Goal: Task Accomplishment & Management: Complete application form

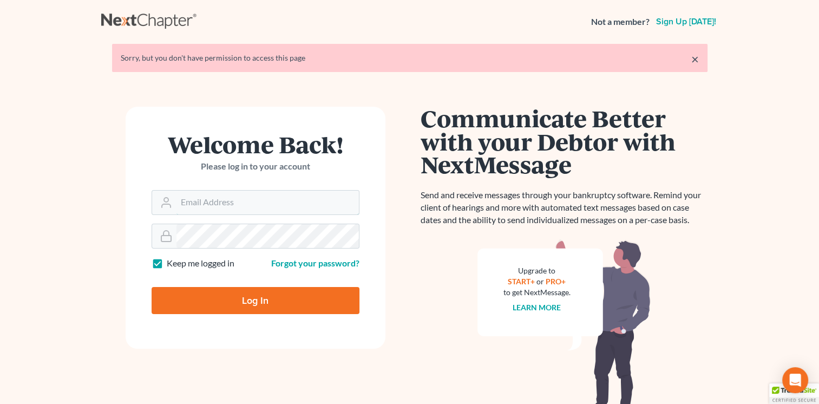
type input "[EMAIL_ADDRESS][DOMAIN_NAME]"
click at [205, 297] on input "Log In" at bounding box center [255, 300] width 208 height 27
type input "Thinking..."
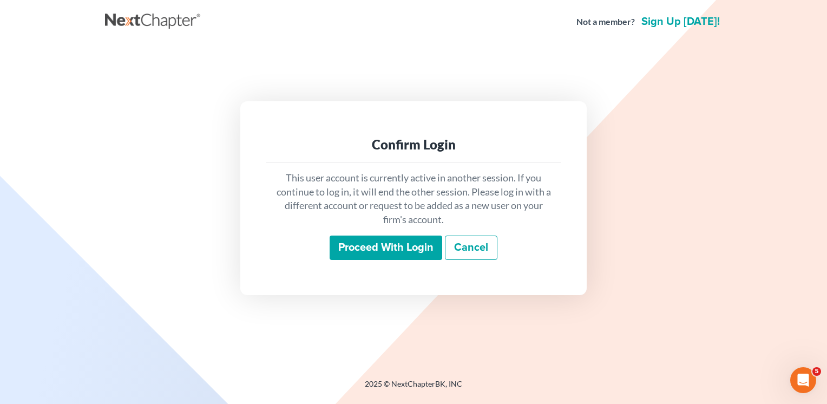
click at [369, 252] on input "Proceed with login" at bounding box center [386, 247] width 113 height 25
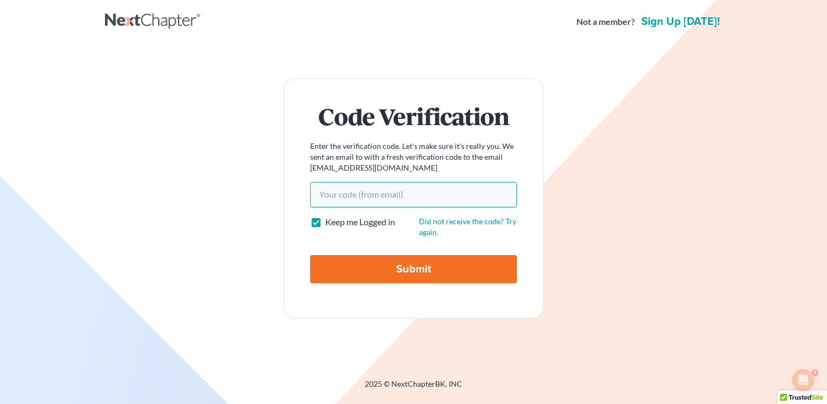
click at [331, 200] on input "Your code(from email)" at bounding box center [413, 194] width 207 height 25
type input "49c20b"
click at [346, 269] on input "Submit" at bounding box center [413, 269] width 207 height 28
type input "Thinking..."
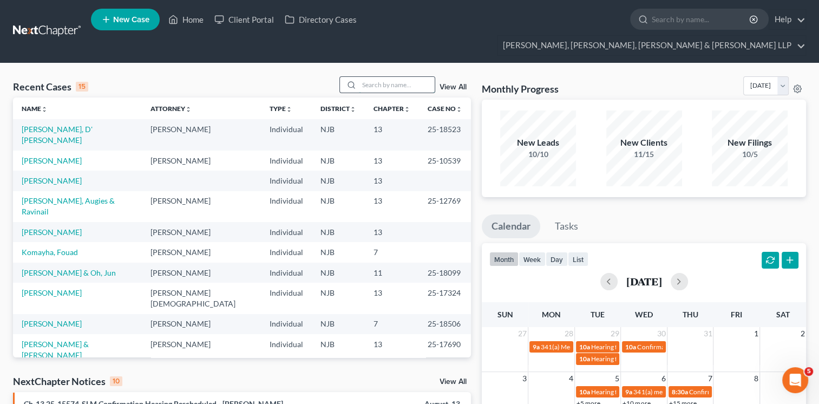
click at [379, 77] on input "search" at bounding box center [397, 85] width 76 height 16
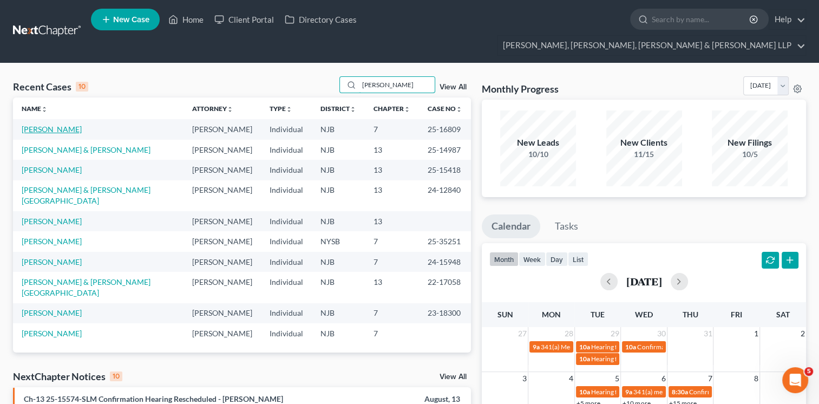
type input "[PERSON_NAME]"
click at [61, 124] on link "[PERSON_NAME]" at bounding box center [52, 128] width 60 height 9
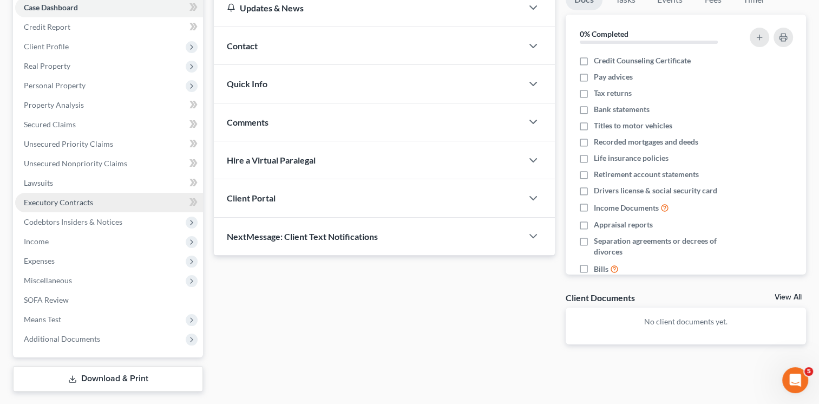
scroll to position [82, 0]
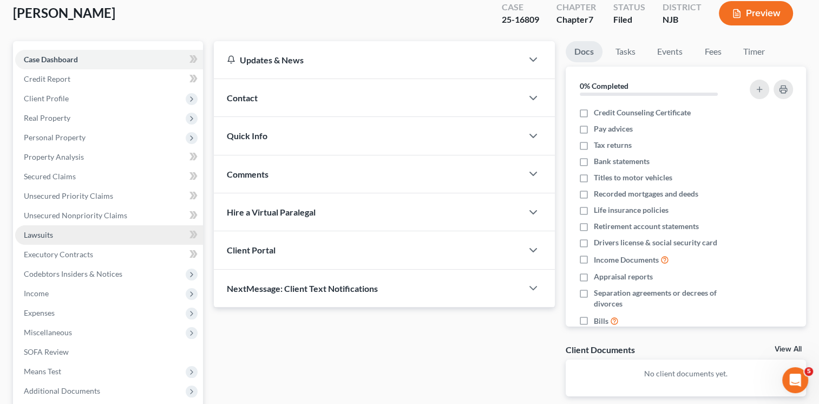
click at [69, 225] on link "Lawsuits" at bounding box center [109, 234] width 188 height 19
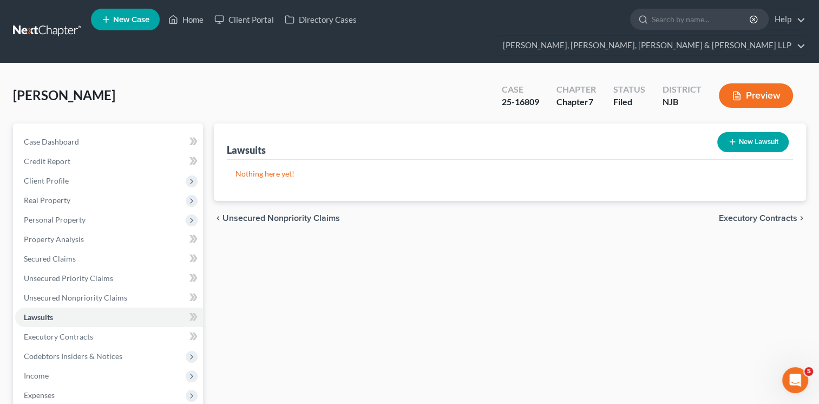
click at [738, 132] on button "New Lawsuit" at bounding box center [752, 142] width 71 height 20
select select "0"
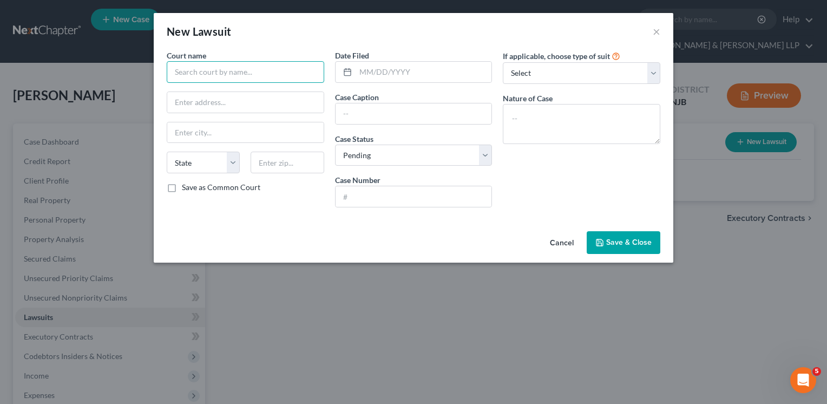
click at [258, 70] on input "text" at bounding box center [245, 72] width 157 height 22
type input "u"
type input "United District Court for the Distrcit of NJ"
click at [279, 101] on input "text" at bounding box center [245, 102] width 156 height 21
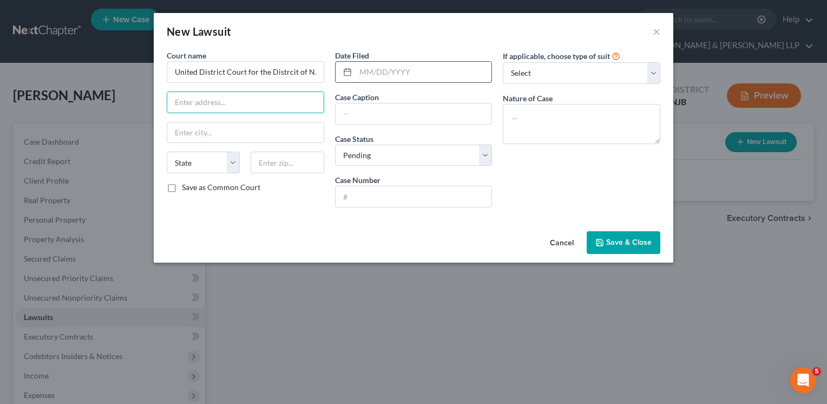
click at [371, 69] on input "text" at bounding box center [423, 72] width 136 height 21
type input "05272021"
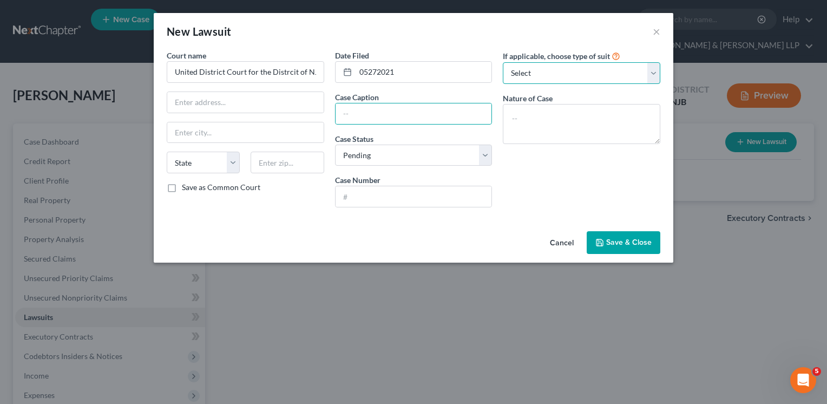
click at [543, 74] on select "Select Repossession Garnishment Foreclosure Attached, Seized, Or Levied Other" at bounding box center [581, 73] width 157 height 22
select select "4"
click at [503, 62] on select "Select Repossession Garnishment Foreclosure Attached, Seized, Or Levied Other" at bounding box center [581, 73] width 157 height 22
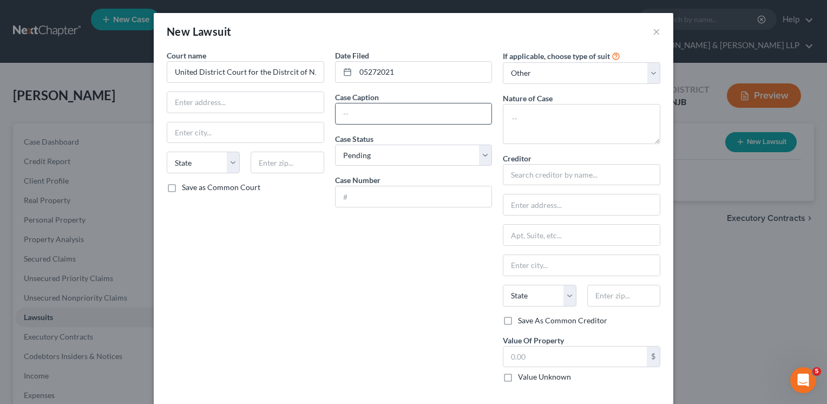
click at [410, 113] on input "text" at bounding box center [413, 113] width 156 height 21
paste input "SOUTHEY v. TOWNSHIP OF [GEOGRAPHIC_DATA]"
type input "SOUTHEY v. TOWNSHIP OF [GEOGRAPHIC_DATA]"
click at [364, 197] on input "text" at bounding box center [413, 196] width 156 height 21
paste input "2:21-cv 11844-JXN-JBC"
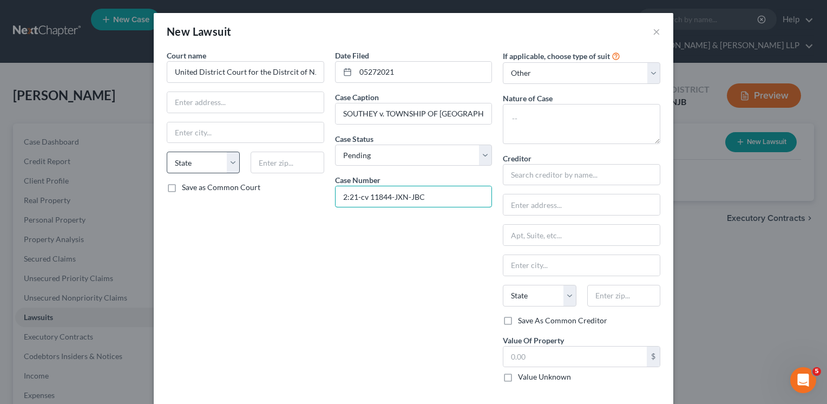
type input "2:21-cv 11844-JXN-JBC"
click at [228, 167] on select "State [US_STATE] AK AR AZ CA CO CT DE DC [GEOGRAPHIC_DATA] [GEOGRAPHIC_DATA] GU…" at bounding box center [203, 162] width 73 height 22
select select "33"
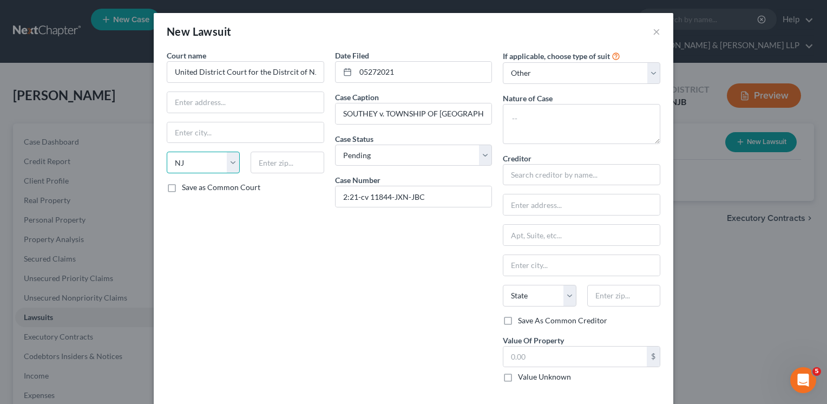
click at [167, 151] on select "State [US_STATE] AK AR AZ CA CO CT DE DC [GEOGRAPHIC_DATA] [GEOGRAPHIC_DATA] GU…" at bounding box center [203, 162] width 73 height 22
click at [206, 92] on input "text" at bounding box center [245, 102] width 156 height 21
paste input "[STREET_ADDRESS]"
type input "[STREET_ADDRESS]"
click at [223, 133] on input "text" at bounding box center [245, 132] width 156 height 21
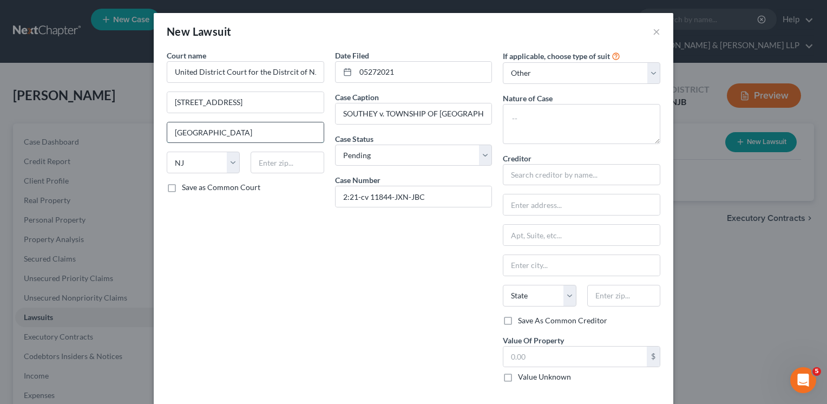
type input "[GEOGRAPHIC_DATA]"
click at [288, 158] on input "07105" at bounding box center [287, 162] width 73 height 22
type input "07102"
click at [313, 104] on input "[STREET_ADDRESS]" at bounding box center [245, 102] width 156 height 21
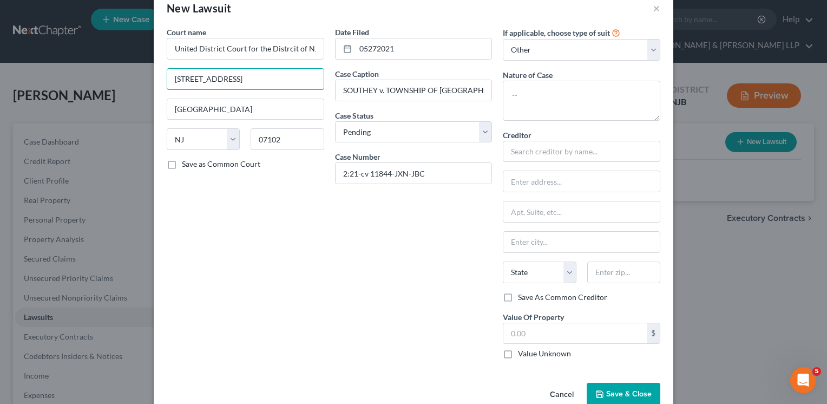
scroll to position [24, 0]
type input "[STREET_ADDRESS]"
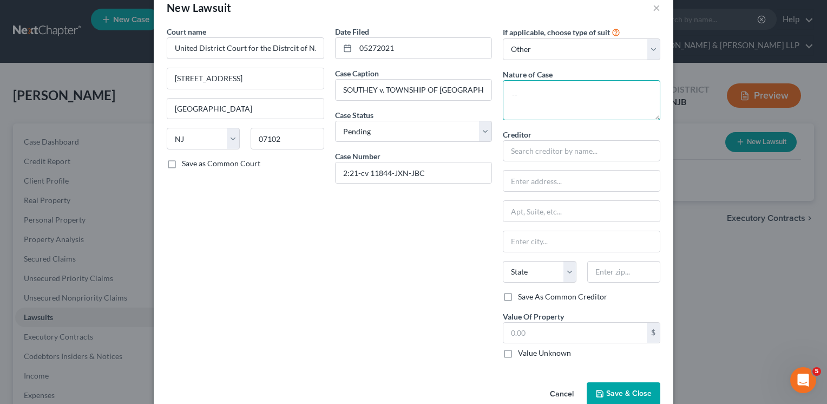
click at [539, 101] on textarea at bounding box center [581, 100] width 157 height 40
click at [524, 148] on input "text" at bounding box center [581, 151] width 157 height 22
paste input "[PERSON_NAME]"
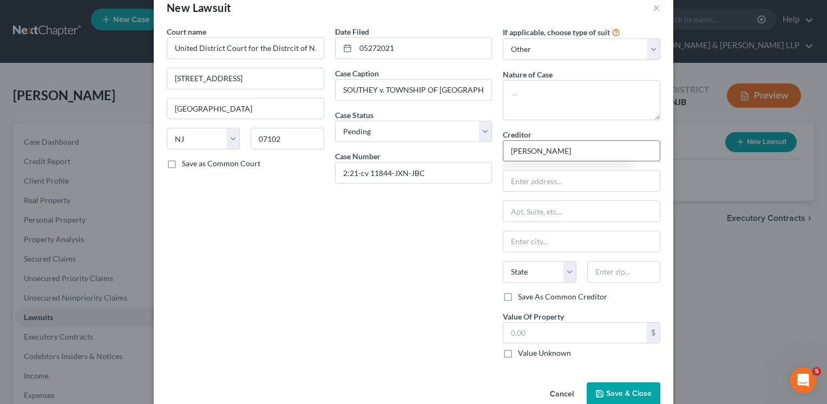
scroll to position [45, 0]
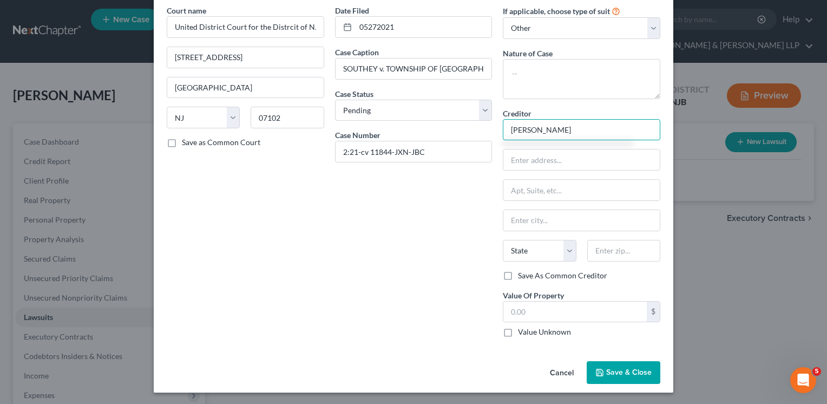
type input "[PERSON_NAME]"
click at [518, 332] on label "Value Unknown" at bounding box center [544, 331] width 53 height 11
click at [522, 332] on input "Value Unknown" at bounding box center [525, 329] width 7 height 7
checkbox input "true"
type input "0.00"
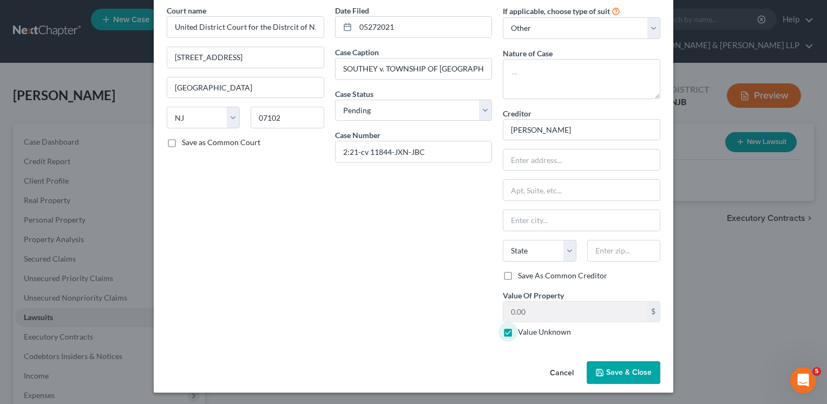
scroll to position [0, 0]
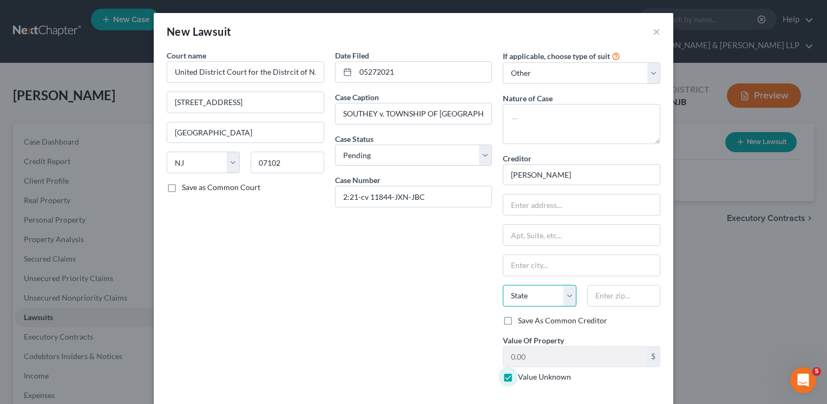
click at [523, 295] on select "State [US_STATE] AK AR AZ CA CO CT DE DC [GEOGRAPHIC_DATA] [GEOGRAPHIC_DATA] GU…" at bounding box center [539, 296] width 73 height 22
select select "33"
click at [503, 285] on select "State [US_STATE] AK AR AZ CA CO CT DE DC [GEOGRAPHIC_DATA] [GEOGRAPHIC_DATA] GU…" at bounding box center [539, 296] width 73 height 22
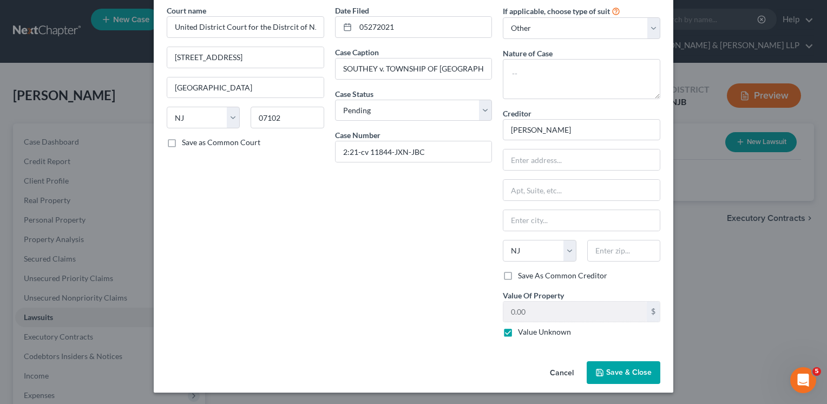
click at [596, 369] on icon "button" at bounding box center [599, 372] width 6 height 6
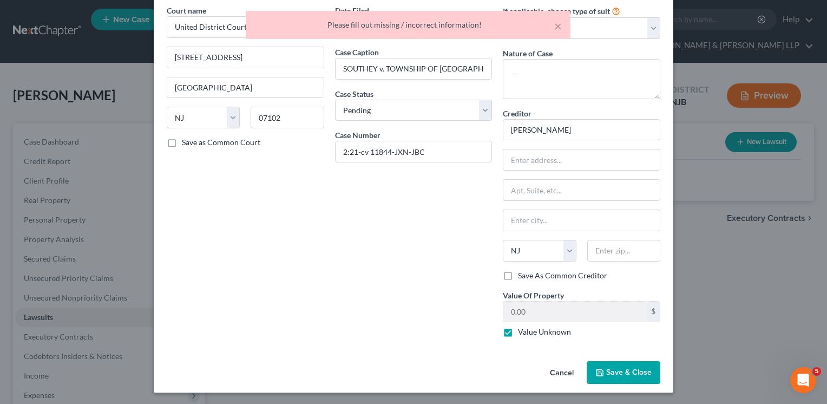
scroll to position [0, 0]
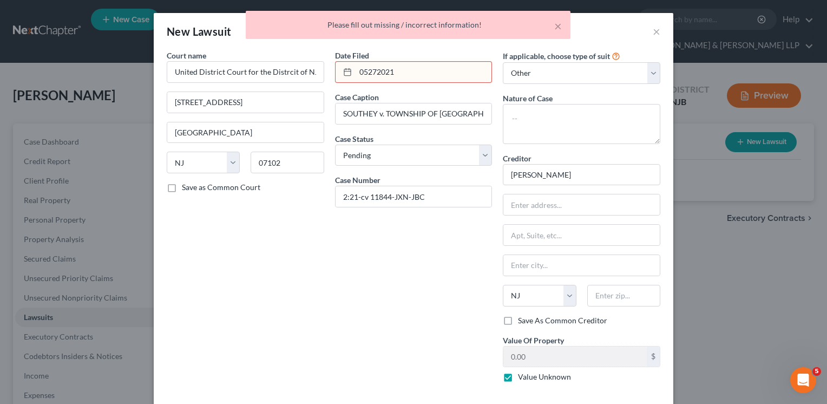
click at [364, 72] on input "05272021" at bounding box center [423, 72] width 136 height 21
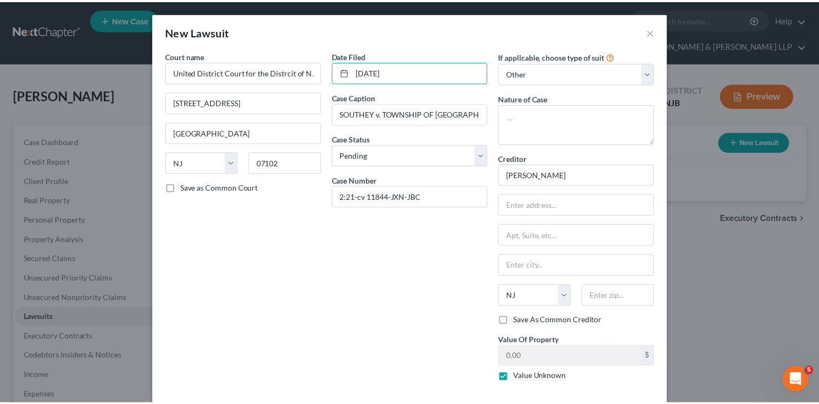
scroll to position [45, 0]
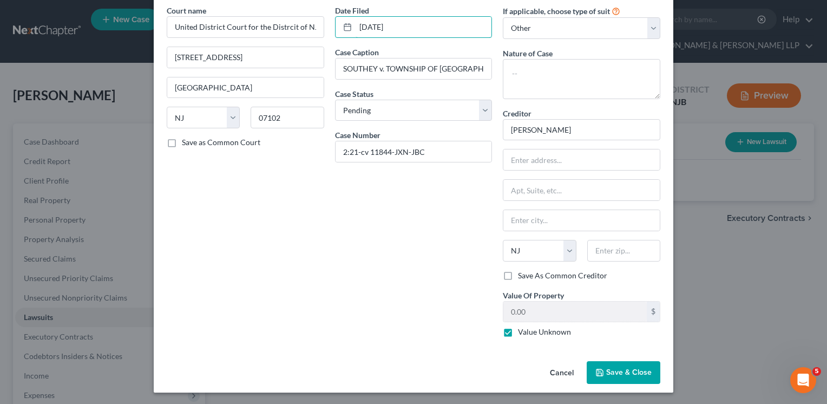
type input "[DATE]"
click at [602, 373] on button "Save & Close" at bounding box center [624, 372] width 74 height 23
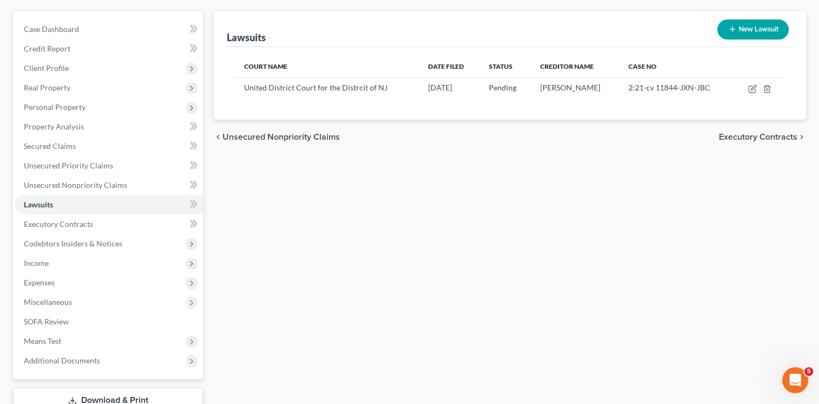
scroll to position [114, 0]
click at [108, 238] on span "Codebtors Insiders & Notices" at bounding box center [73, 242] width 98 height 9
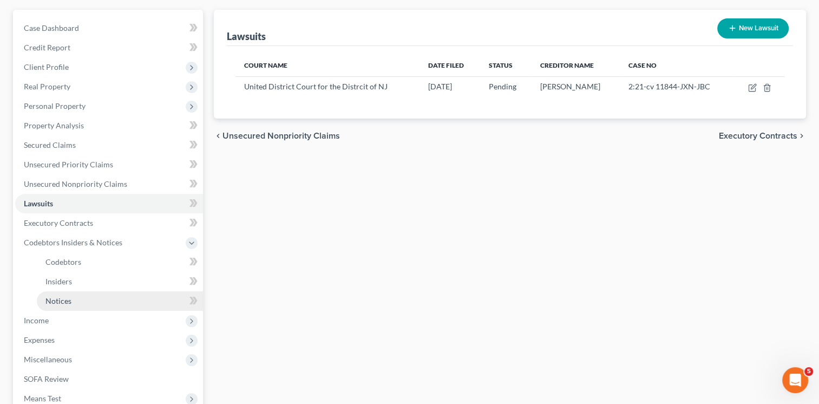
click at [95, 291] on link "Notices" at bounding box center [120, 300] width 166 height 19
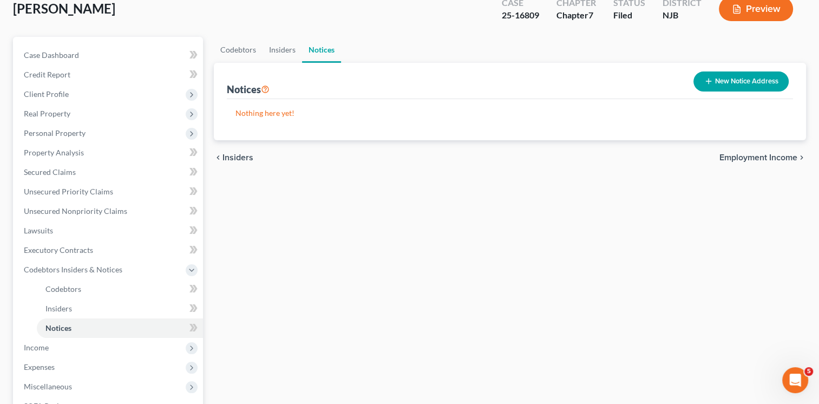
scroll to position [95, 0]
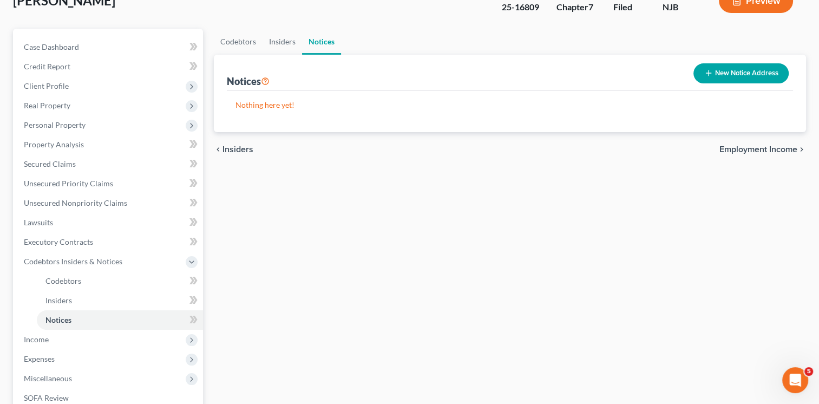
click at [736, 63] on button "New Notice Address" at bounding box center [740, 73] width 95 height 20
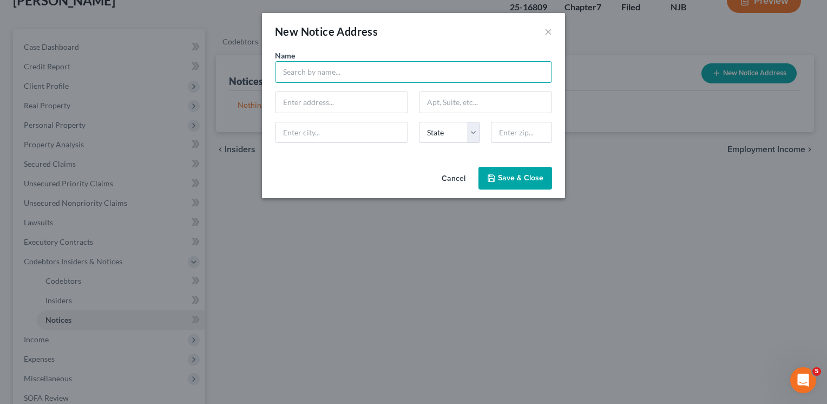
click at [388, 70] on input "text" at bounding box center [413, 72] width 277 height 22
click at [277, 79] on input "[PERSON_NAME]" at bounding box center [413, 72] width 277 height 22
type input "Politan Law C/O [PERSON_NAME]"
click at [322, 98] on input "text" at bounding box center [341, 102] width 132 height 21
paste input "[STREET_ADDRESS]"
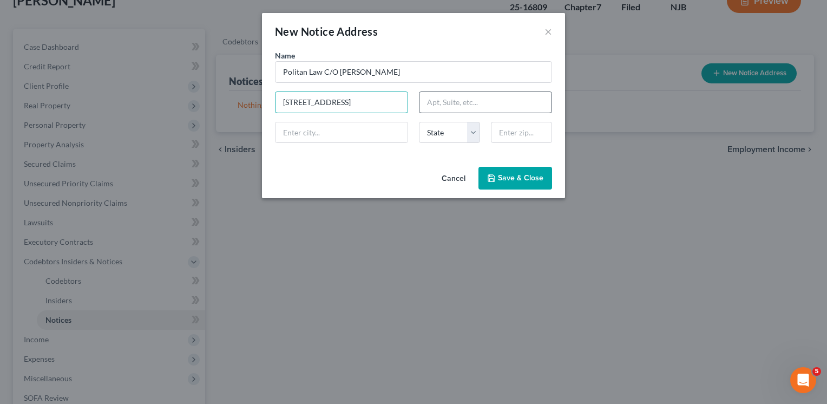
type input "[STREET_ADDRESS]"
click at [445, 105] on input "text" at bounding box center [485, 102] width 132 height 21
type input "502"
click at [396, 107] on input "[STREET_ADDRESS]" at bounding box center [341, 102] width 132 height 21
type input "[STREET_ADDRESS]"
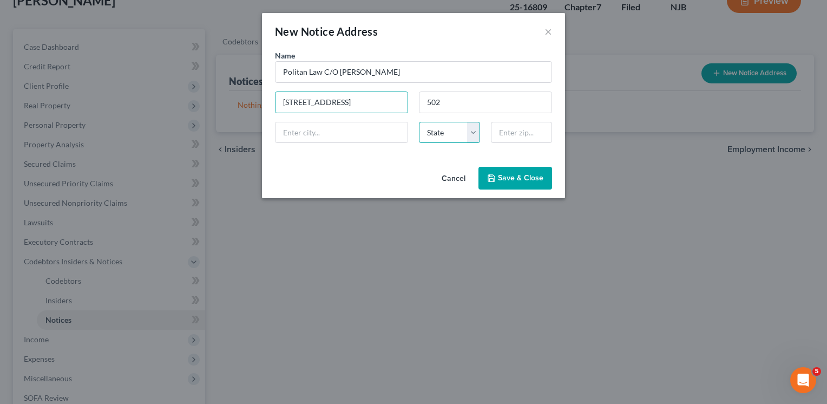
click at [451, 141] on select "State [US_STATE] AK AR AZ CA CO CT DE DC [GEOGRAPHIC_DATA] [GEOGRAPHIC_DATA] GU…" at bounding box center [449, 133] width 61 height 22
select select "33"
click at [419, 122] on select "State [US_STATE] AK AR AZ CA CO CT DE DC [GEOGRAPHIC_DATA] [GEOGRAPHIC_DATA] GU…" at bounding box center [449, 133] width 61 height 22
click at [327, 131] on input "text" at bounding box center [341, 132] width 132 height 21
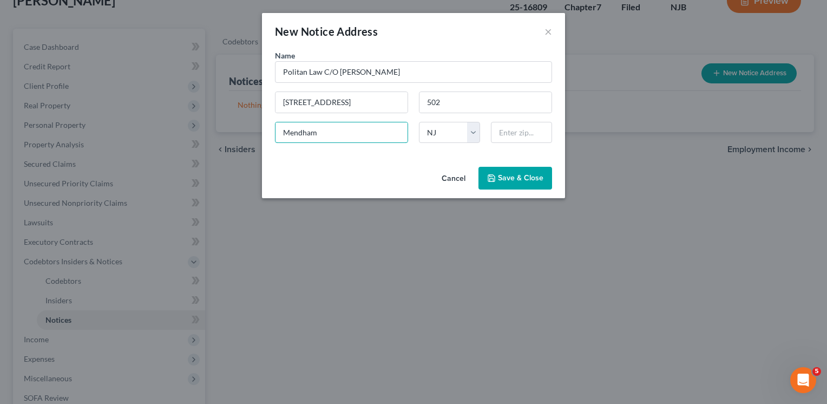
type input "Mendham"
type input "07945"
click at [515, 182] on button "Save & Close" at bounding box center [515, 178] width 74 height 23
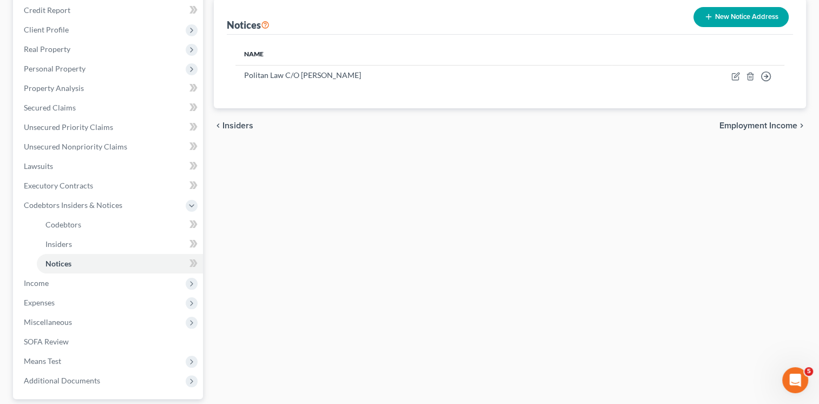
scroll to position [151, 0]
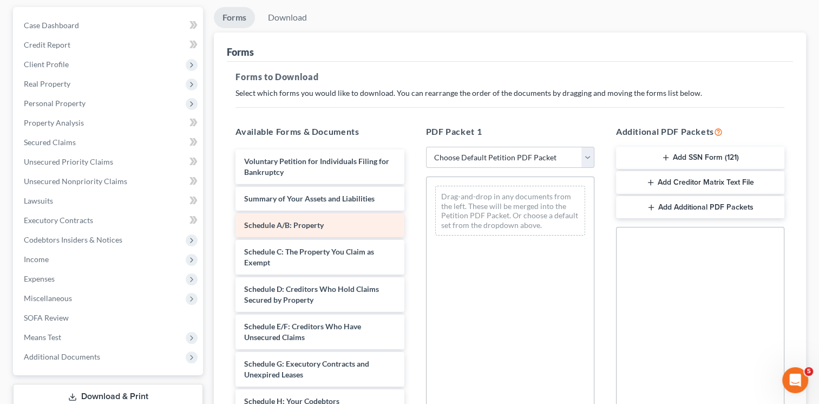
click at [311, 322] on div "Schedule E/F: Creditors Who Have Unsecured Claims" at bounding box center [319, 331] width 168 height 35
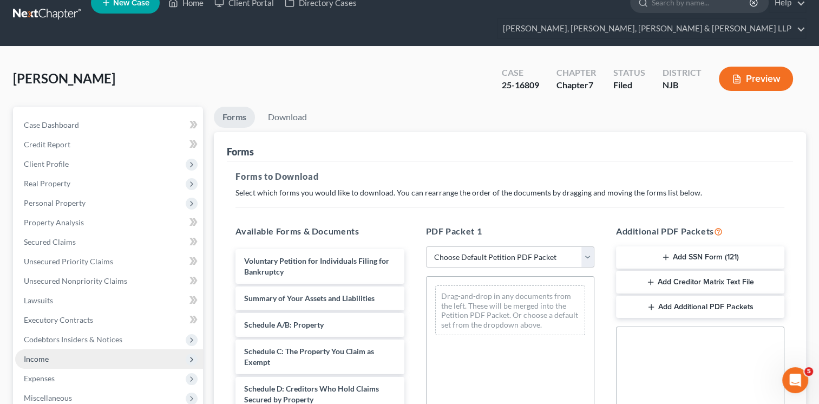
scroll to position [14, 0]
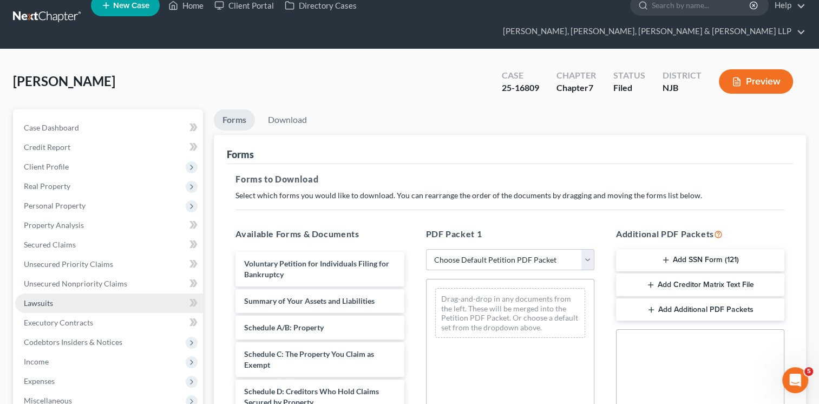
click at [70, 293] on link "Lawsuits" at bounding box center [109, 302] width 188 height 19
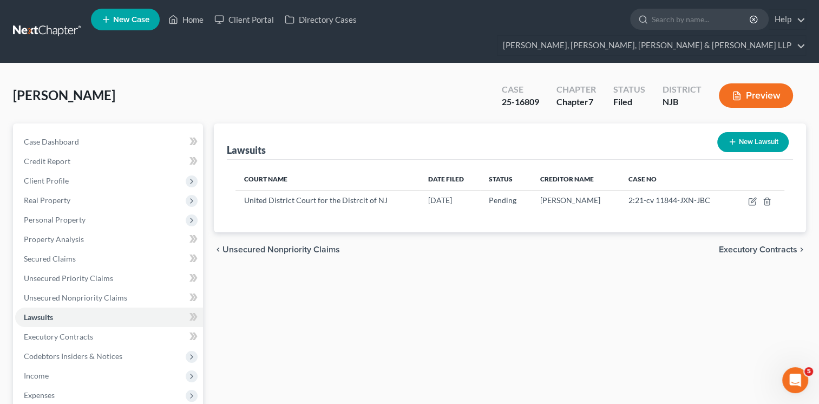
click at [755, 83] on button "Preview" at bounding box center [756, 95] width 74 height 24
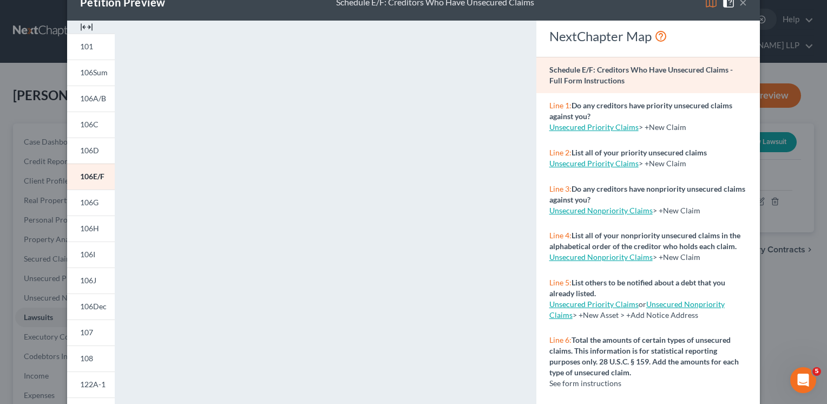
scroll to position [16, 0]
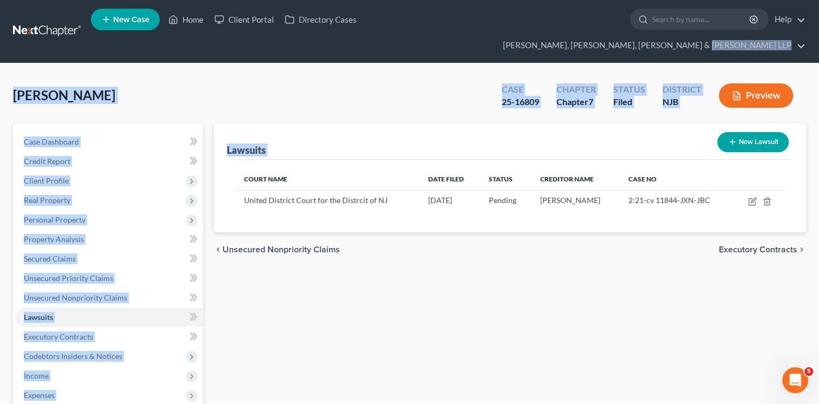
drag, startPoint x: 795, startPoint y: 35, endPoint x: 582, endPoint y: 131, distance: 234.2
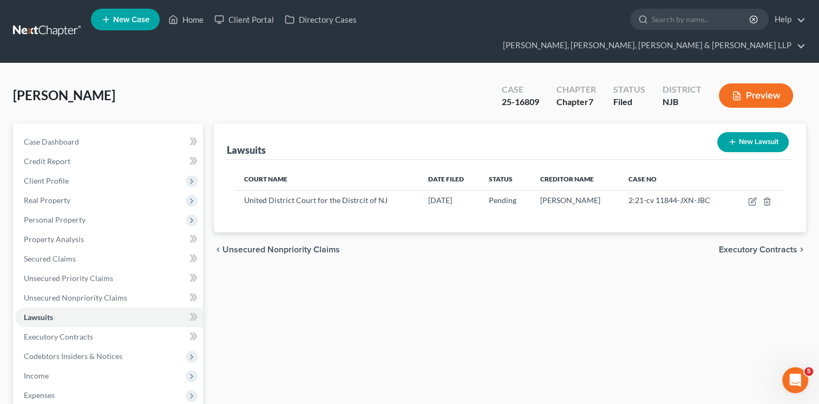
click at [410, 279] on div "Lawsuits New Lawsuit Court Name Date Filed Status Creditor Name Case No United …" at bounding box center [509, 324] width 603 height 402
click at [533, 206] on div "Court Name Date Filed Status Creditor Name Case No United District Court for th…" at bounding box center [510, 196] width 566 height 73
click at [740, 83] on button "Preview" at bounding box center [756, 95] width 74 height 24
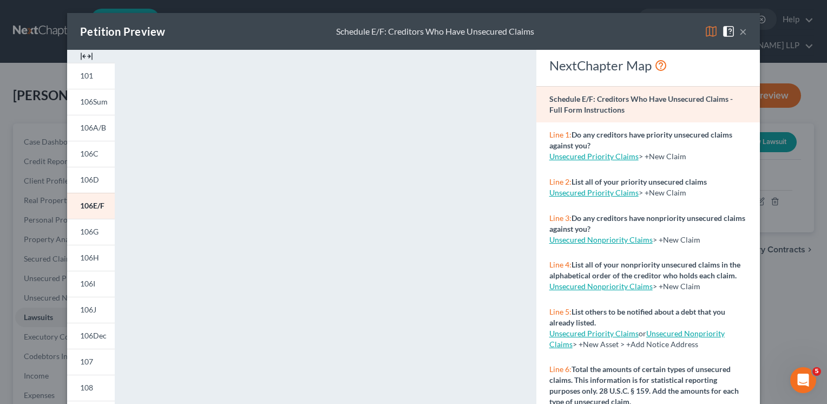
click at [645, 281] on p "Line 4: List all of your nonpriority unsecured claims in the alphabetical order…" at bounding box center [647, 270] width 197 height 22
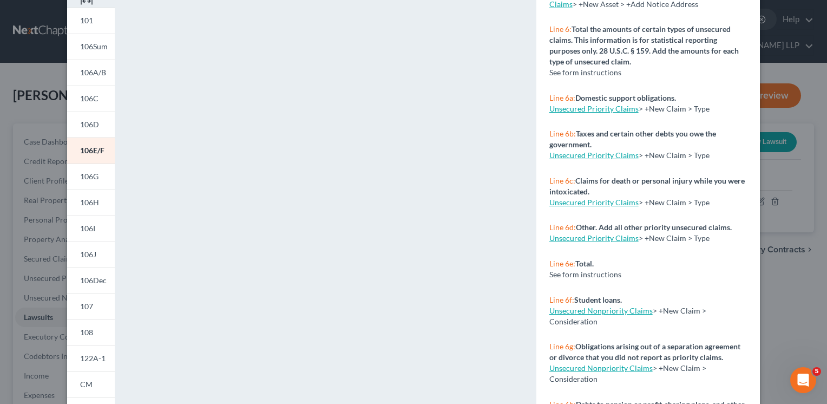
scroll to position [0, 0]
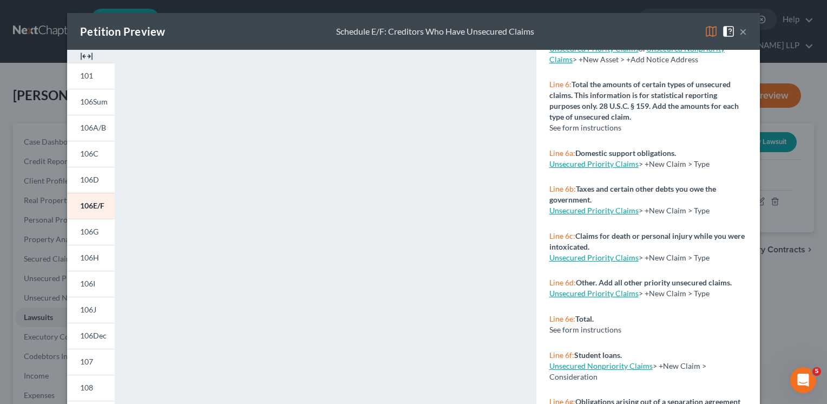
click at [742, 32] on button "×" at bounding box center [743, 31] width 8 height 13
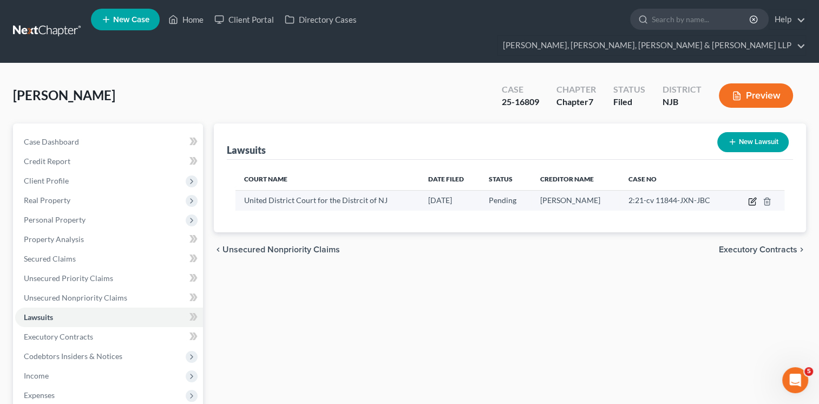
click at [752, 197] on icon "button" at bounding box center [752, 201] width 9 height 9
select select "33"
select select "0"
select select "4"
select select "33"
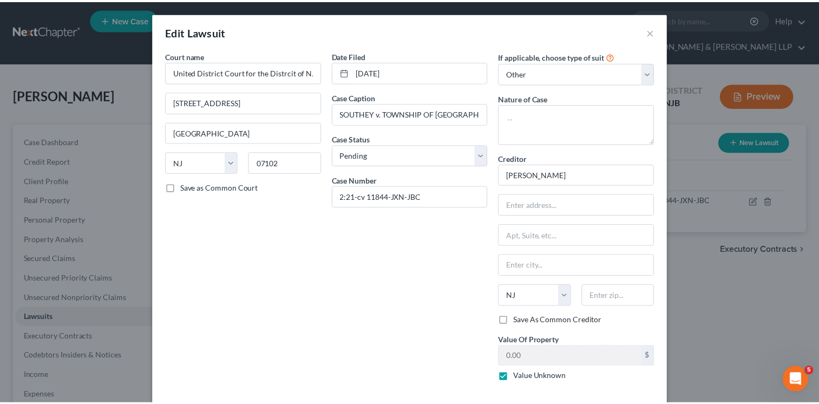
scroll to position [45, 0]
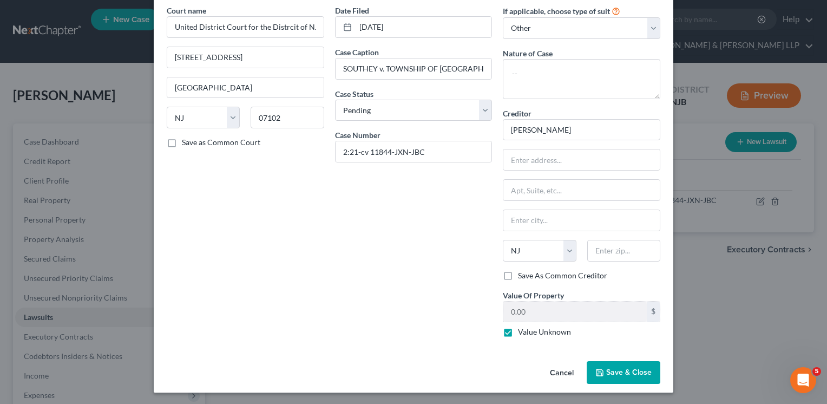
click at [610, 368] on span "Save & Close" at bounding box center [628, 371] width 45 height 9
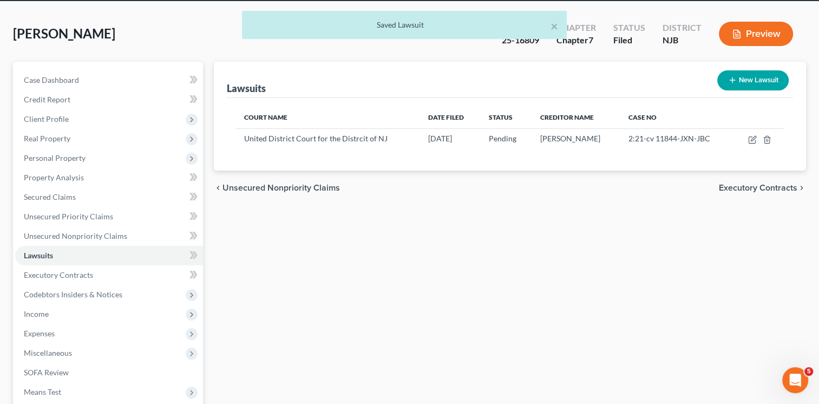
scroll to position [62, 0]
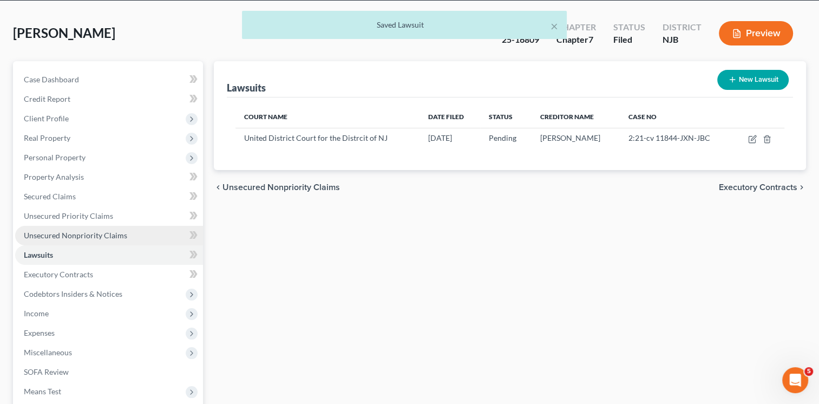
click at [123, 230] on span "Unsecured Nonpriority Claims" at bounding box center [75, 234] width 103 height 9
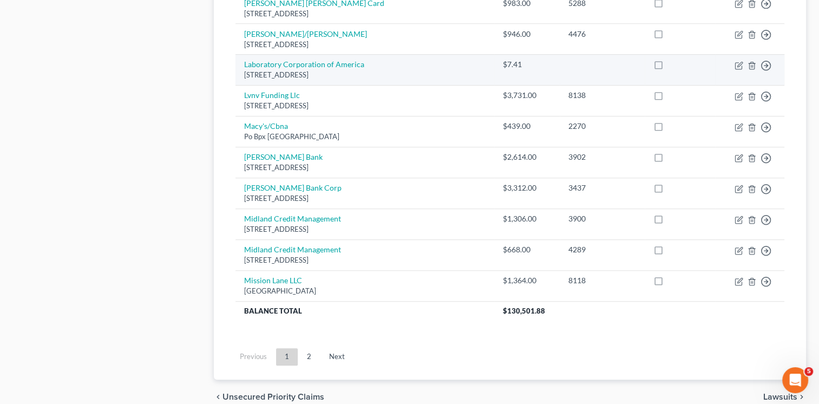
scroll to position [820, 0]
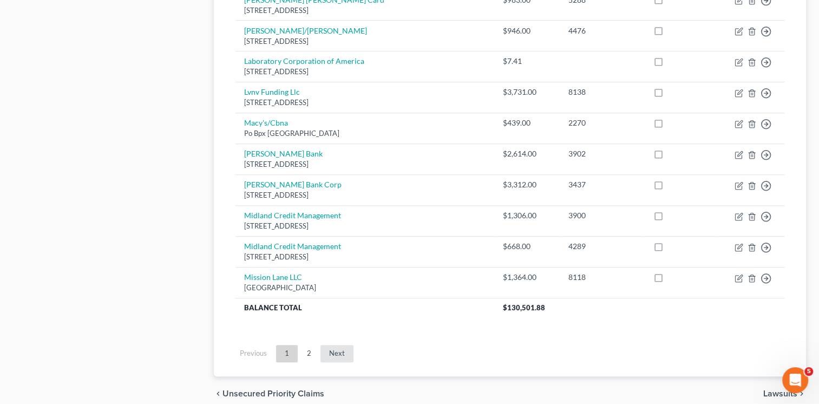
click at [335, 345] on link "Next" at bounding box center [336, 353] width 33 height 17
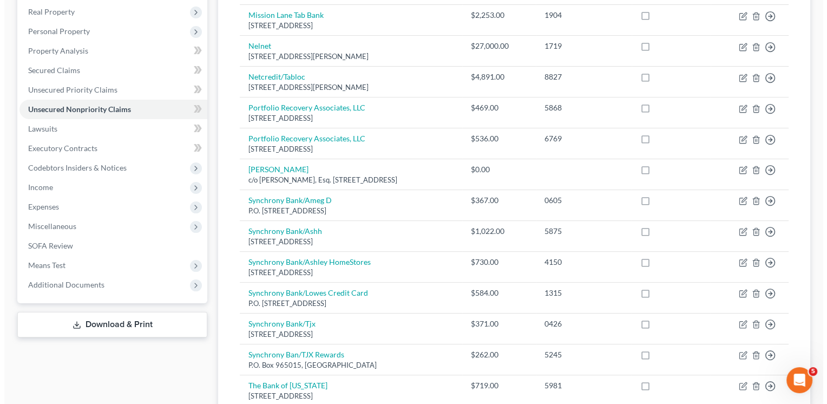
scroll to position [183, 0]
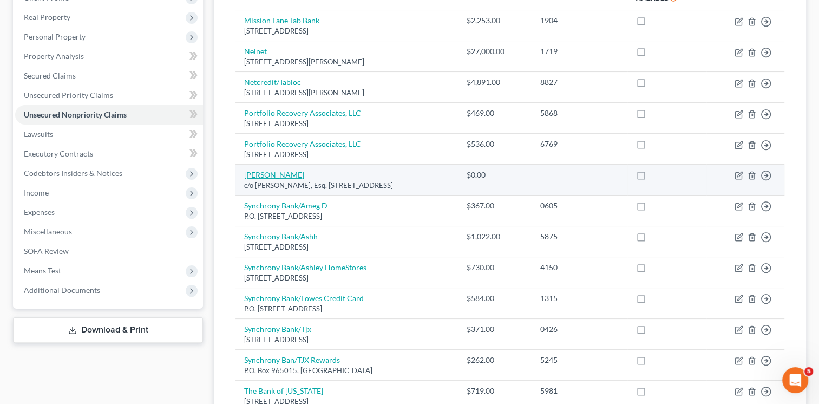
click at [284, 170] on link "[PERSON_NAME]" at bounding box center [274, 174] width 60 height 9
select select "33"
select select "14"
select select "0"
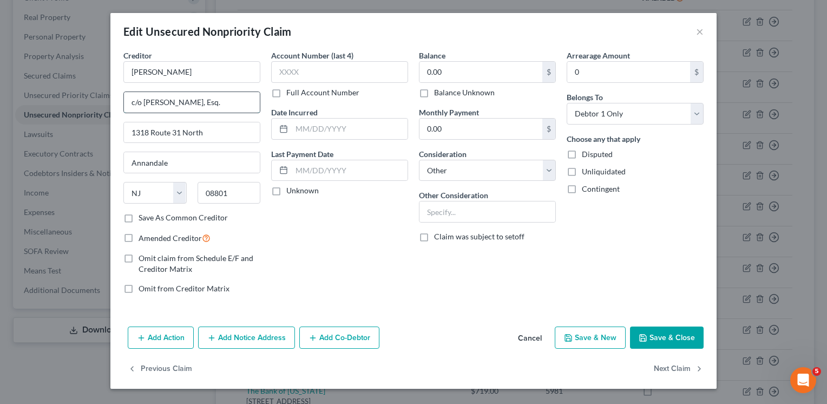
click at [192, 103] on input "c/o [PERSON_NAME], Esq." at bounding box center [192, 102] width 136 height 21
type input "c/o [PERSON_NAME], Esq."
drag, startPoint x: 208, startPoint y: 134, endPoint x: 112, endPoint y: 132, distance: 95.8
click at [112, 132] on div "Creditor * [PERSON_NAME] c/o [PERSON_NAME], Esq. 1318 Route 31 [GEOGRAPHIC_DATA…" at bounding box center [413, 186] width 606 height 272
paste input "text"
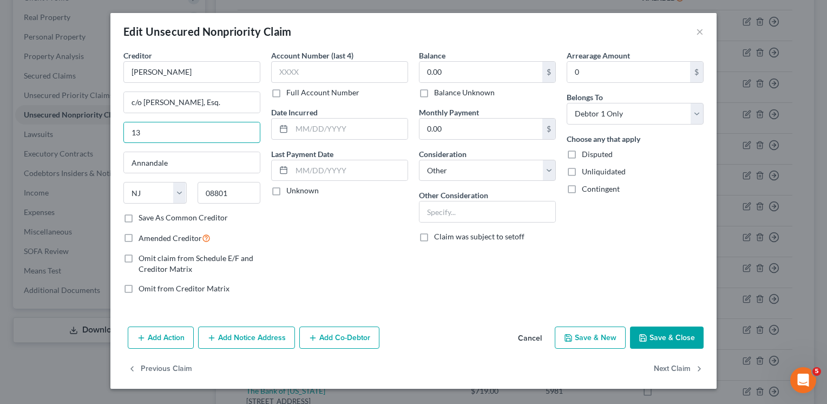
type input "1"
paste input "[STREET_ADDRESS]"
type input "-[STREET_ADDRESS]"
drag, startPoint x: 182, startPoint y: 164, endPoint x: 112, endPoint y: 161, distance: 69.9
click at [112, 161] on div "Creditor * [PERSON_NAME] c/o [PERSON_NAME], Esq. -[STREET_ADDRESS][GEOGRAPHIC_D…" at bounding box center [413, 186] width 606 height 272
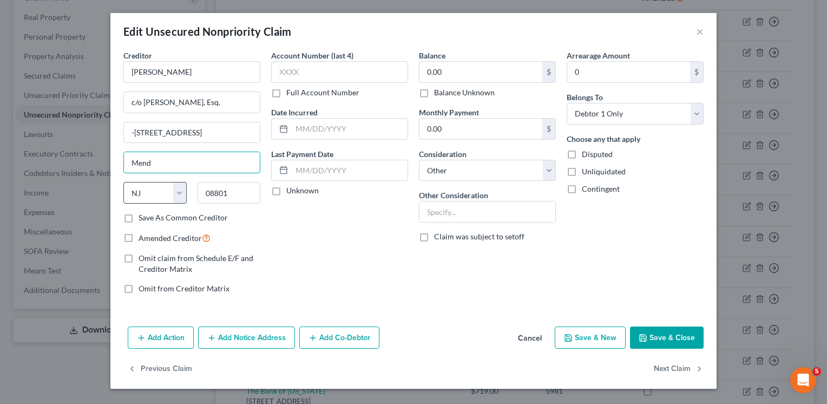
type input "Mendham"
click at [243, 196] on input "08801" at bounding box center [228, 193] width 63 height 22
type input "0"
type input "07945"
click at [414, 280] on div "Balance 0.00 $ Balance Unknown Balance Undetermined 0.00 $ Balance Unknown Mont…" at bounding box center [487, 176] width 148 height 253
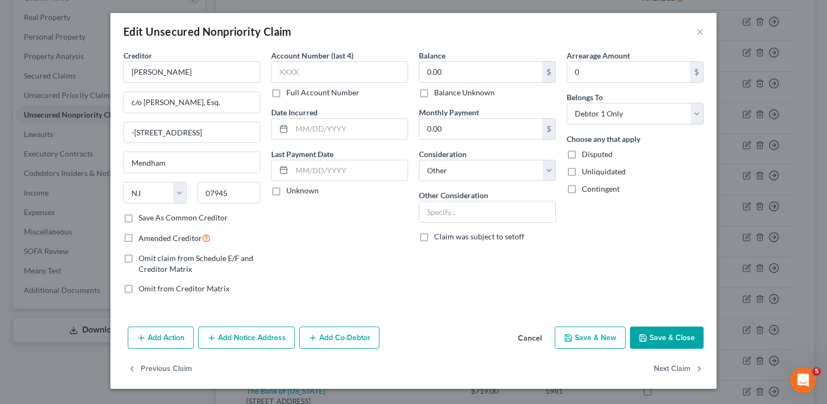
click at [150, 333] on button "Add Action" at bounding box center [161, 337] width 66 height 23
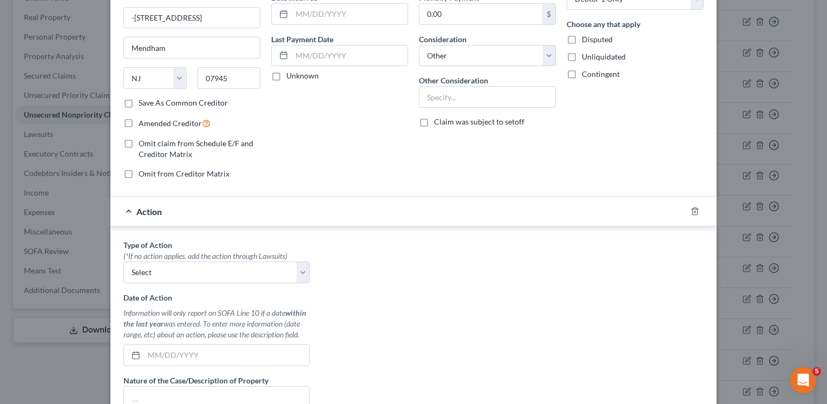
scroll to position [121, 0]
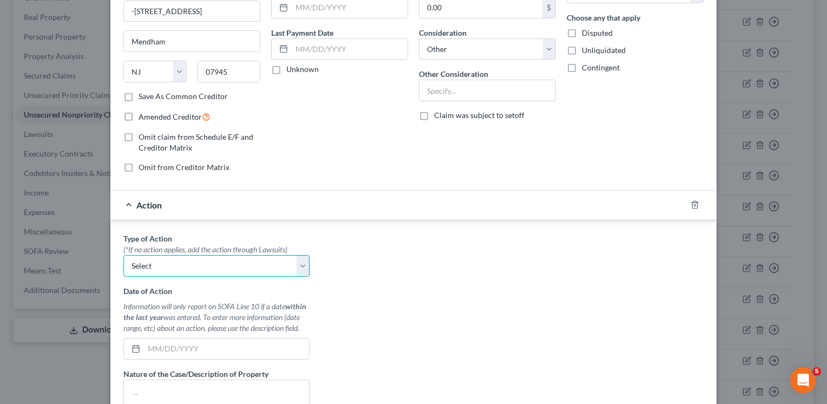
click at [292, 266] on select "Select Repossession Garnishment Foreclosure Personal Injury Attached, Seized, O…" at bounding box center [216, 266] width 186 height 22
click at [392, 262] on div "Type of Action * (*If no action applies, add the action through Lawsuits) Selec…" at bounding box center [413, 368] width 591 height 271
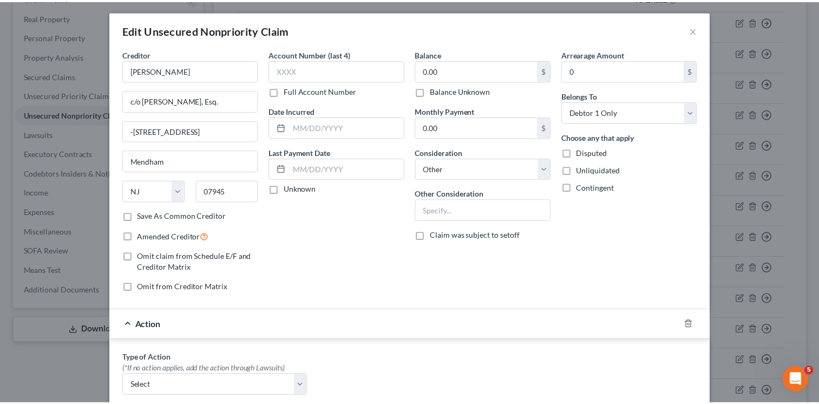
scroll to position [0, 0]
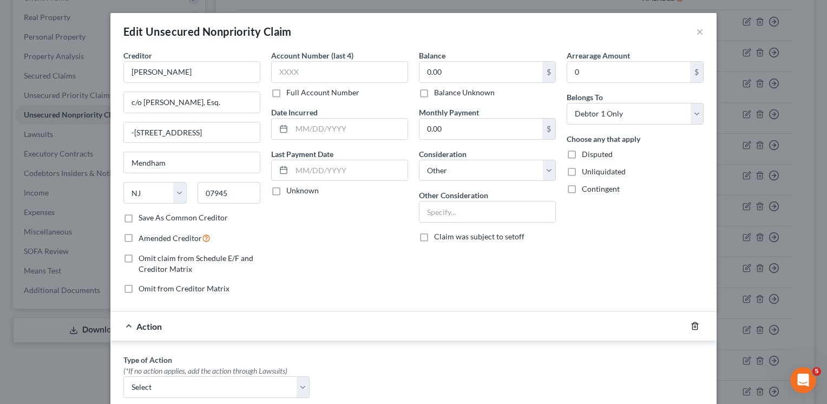
click at [690, 327] on icon "button" at bounding box center [694, 325] width 9 height 9
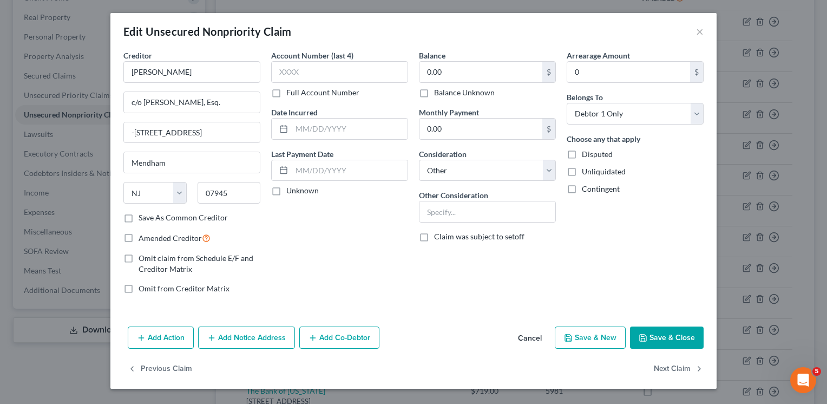
click at [643, 331] on button "Save & Close" at bounding box center [667, 337] width 74 height 23
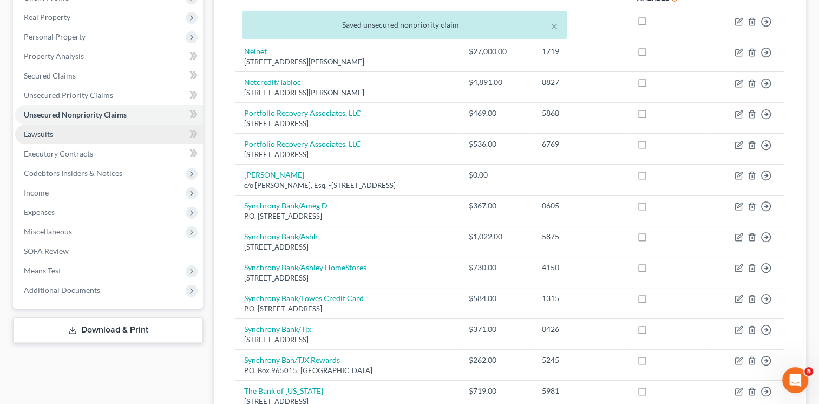
click at [49, 129] on span "Lawsuits" at bounding box center [38, 133] width 29 height 9
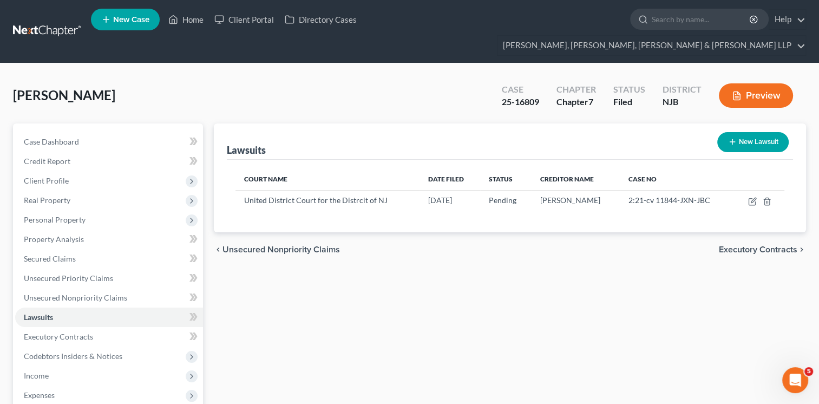
click at [745, 83] on button "Preview" at bounding box center [756, 95] width 74 height 24
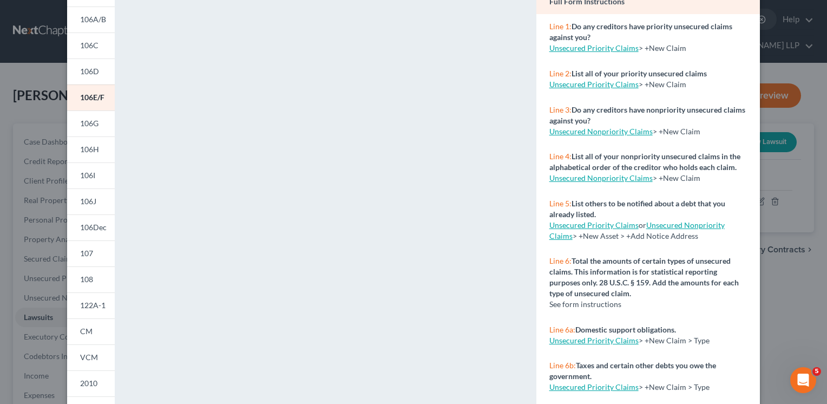
scroll to position [102, 0]
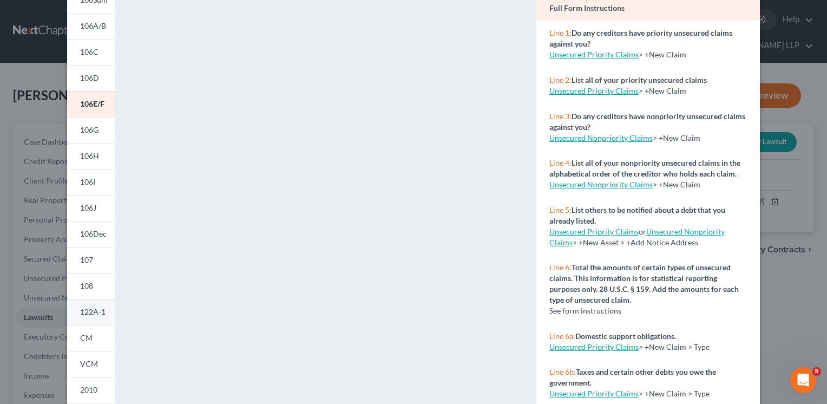
click at [83, 300] on link "122A-1" at bounding box center [91, 312] width 48 height 26
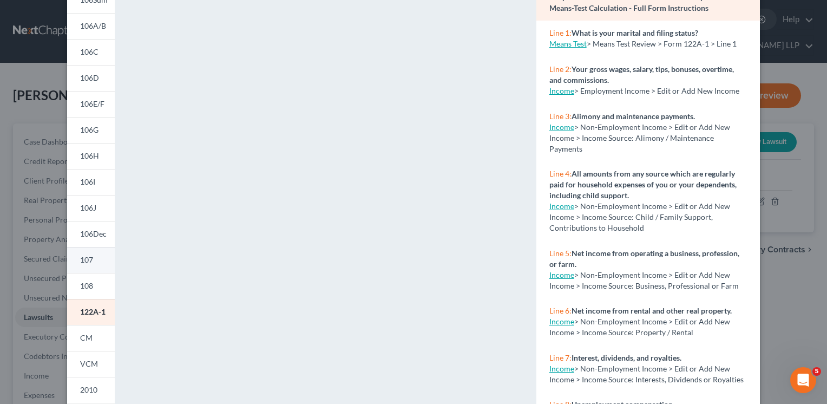
click at [84, 265] on link "107" at bounding box center [91, 260] width 48 height 26
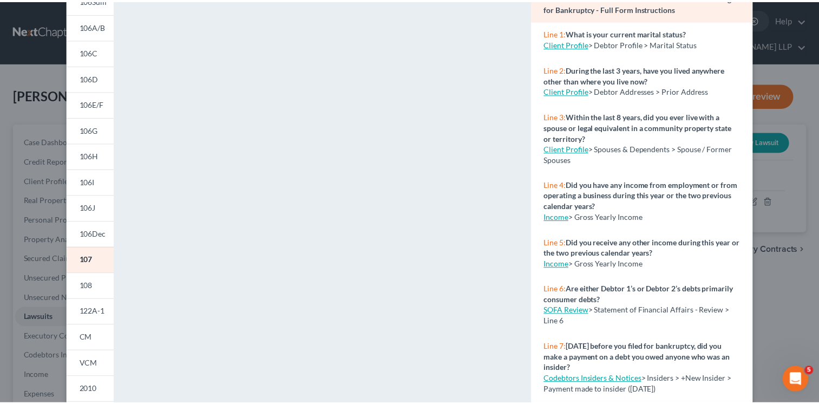
scroll to position [0, 0]
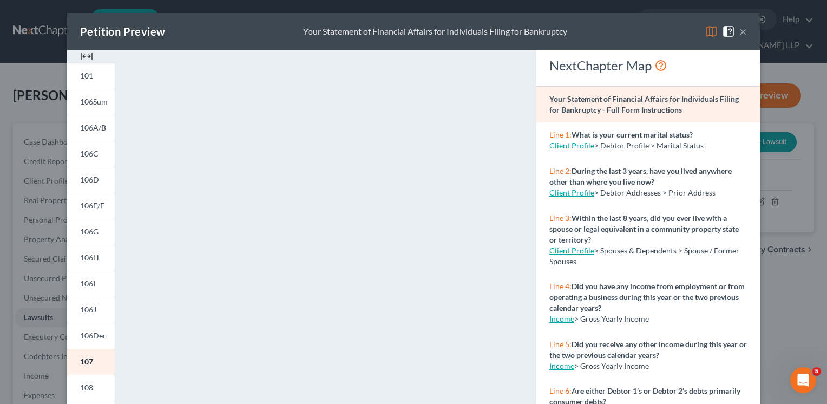
click at [739, 29] on button "×" at bounding box center [743, 31] width 8 height 13
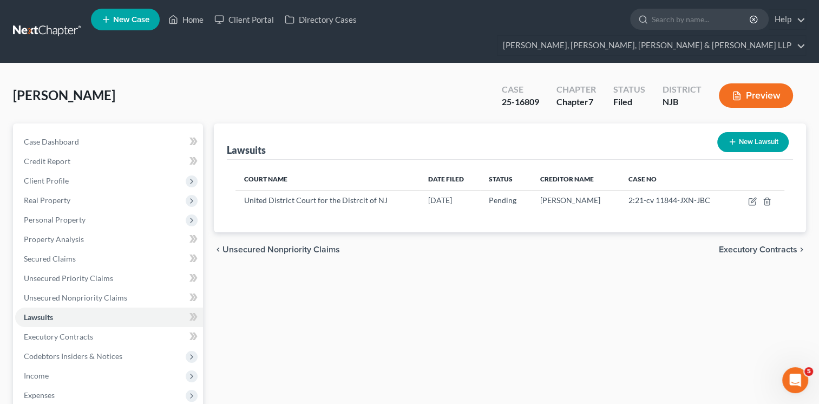
scroll to position [142, 0]
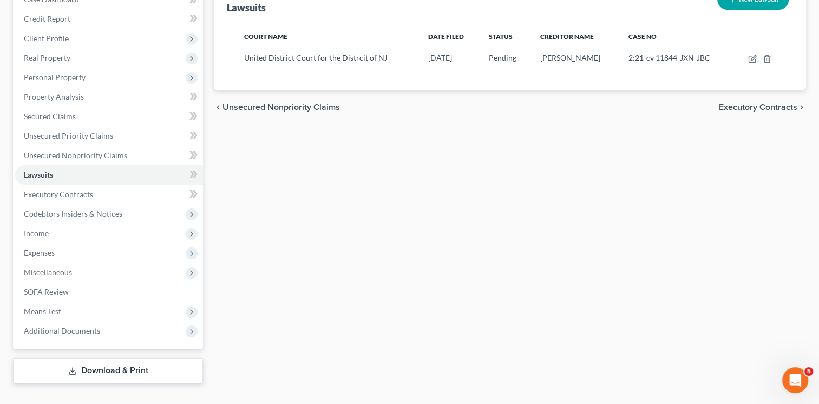
click at [129, 358] on link "Download & Print" at bounding box center [108, 370] width 190 height 25
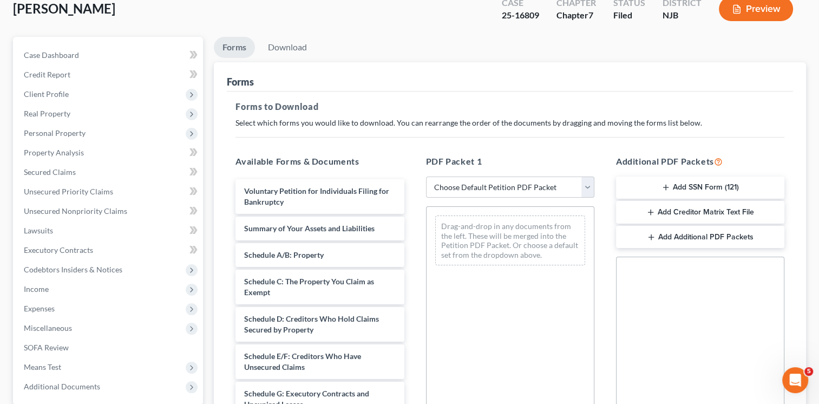
scroll to position [91, 0]
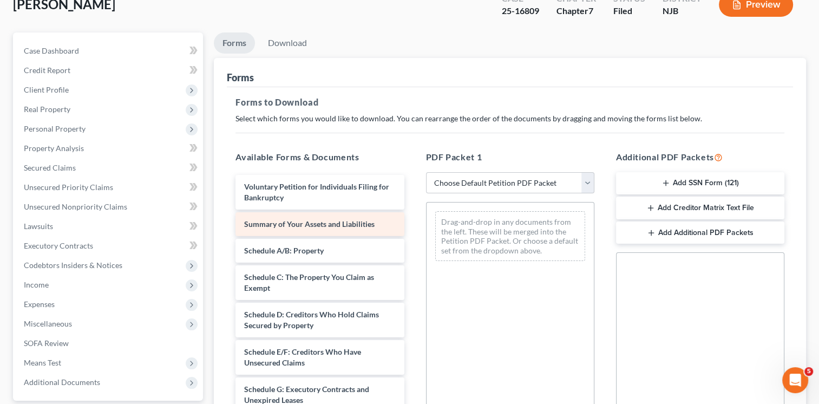
click at [354, 212] on div "Summary of Your Assets and Liabilities" at bounding box center [319, 224] width 168 height 24
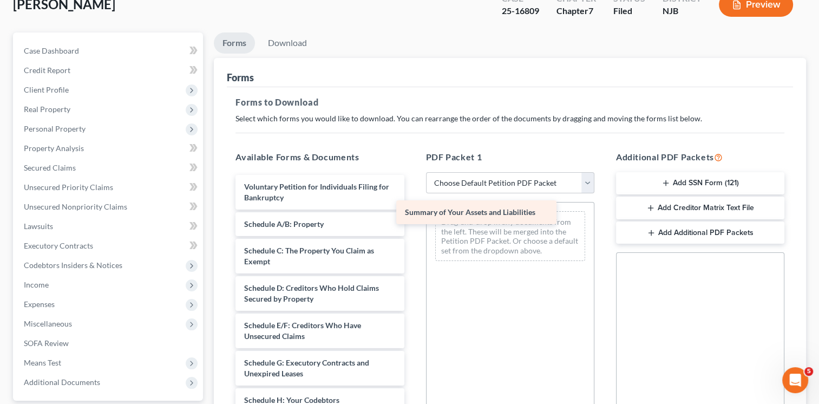
drag, startPoint x: 350, startPoint y: 209, endPoint x: 511, endPoint y: 218, distance: 161.5
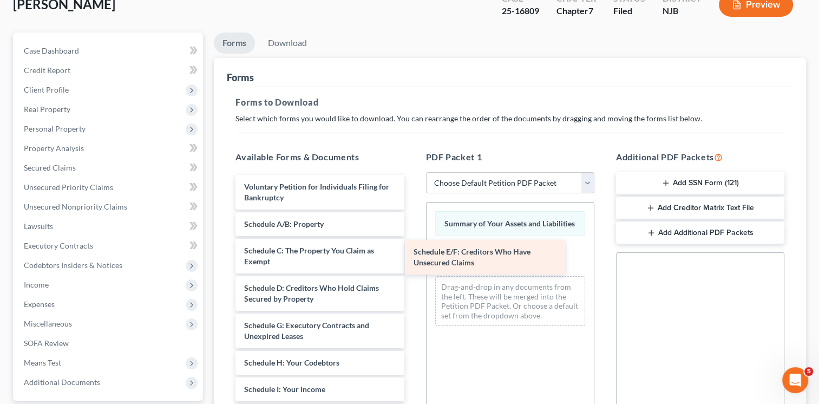
drag, startPoint x: 328, startPoint y: 303, endPoint x: 498, endPoint y: 250, distance: 177.5
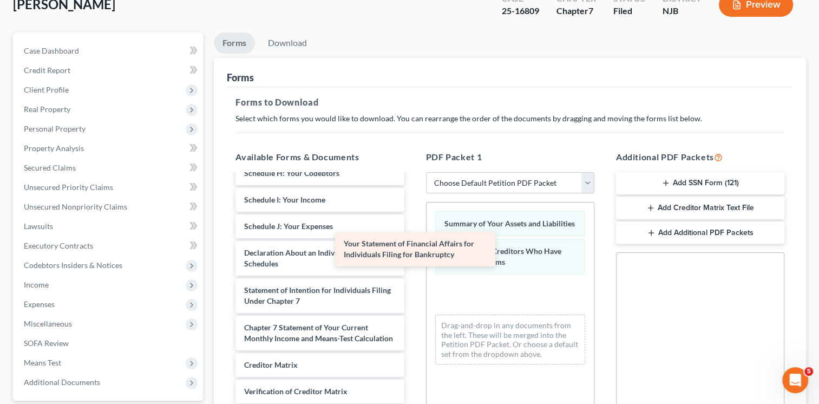
scroll to position [200, 0]
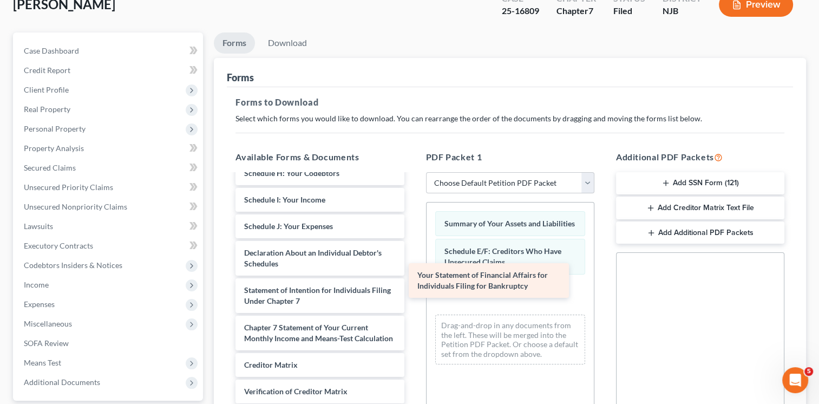
drag, startPoint x: 333, startPoint y: 240, endPoint x: 507, endPoint y: 279, distance: 178.0
click at [412, 279] on div "Your Statement of Financial Affairs for Individuals Filing for Bankruptcy Volun…" at bounding box center [320, 226] width 186 height 482
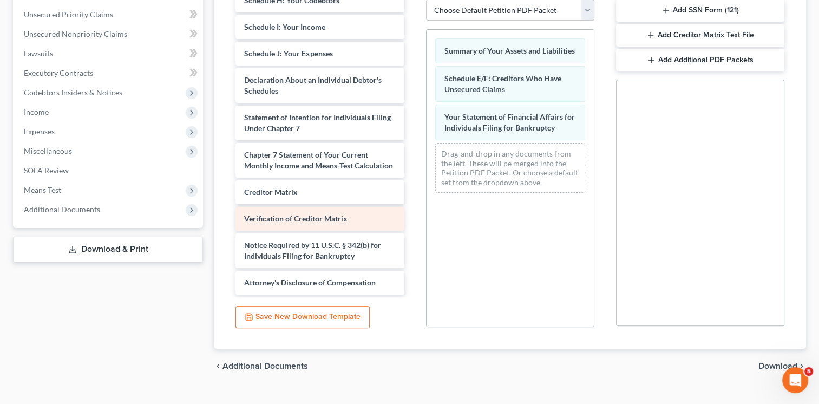
scroll to position [136, 0]
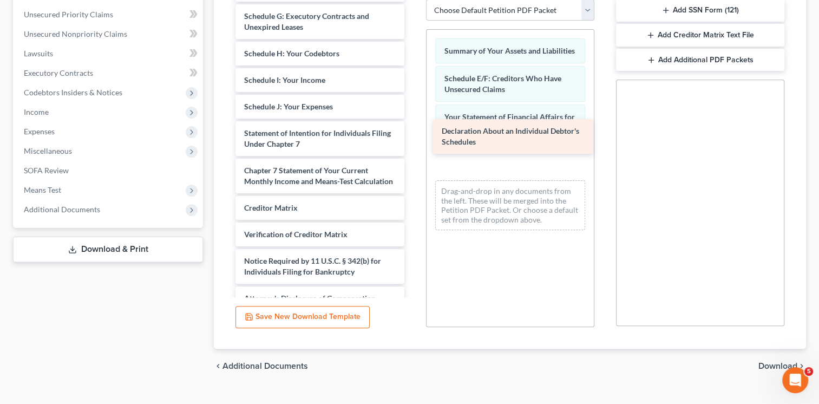
drag, startPoint x: 342, startPoint y: 120, endPoint x: 540, endPoint y: 139, distance: 198.9
click at [412, 139] on div "Declaration About an Individual Debtor's Schedules Voluntary Petition for Indiv…" at bounding box center [320, 88] width 186 height 444
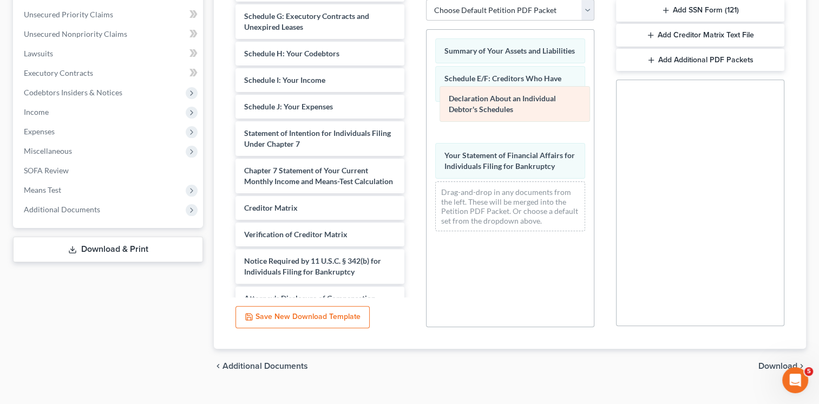
drag, startPoint x: 508, startPoint y: 137, endPoint x: 512, endPoint y: 101, distance: 36.0
click at [512, 101] on div "Declaration About an Individual Debtor's Schedules Summary of Your Assets and L…" at bounding box center [509, 135] width 167 height 210
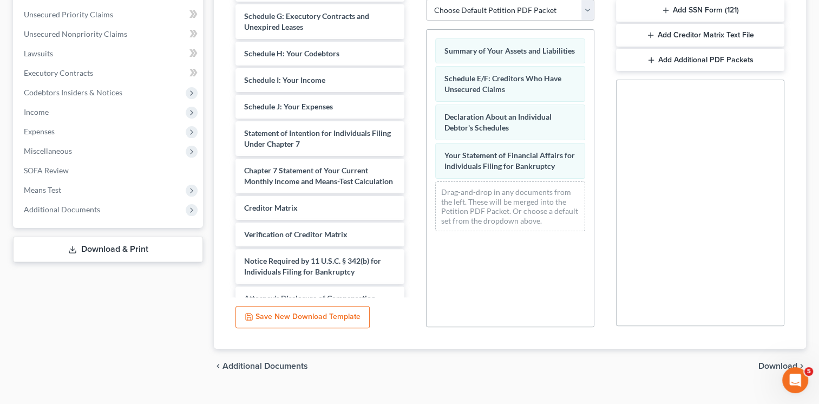
click at [775, 361] on span "Download" at bounding box center [777, 365] width 39 height 9
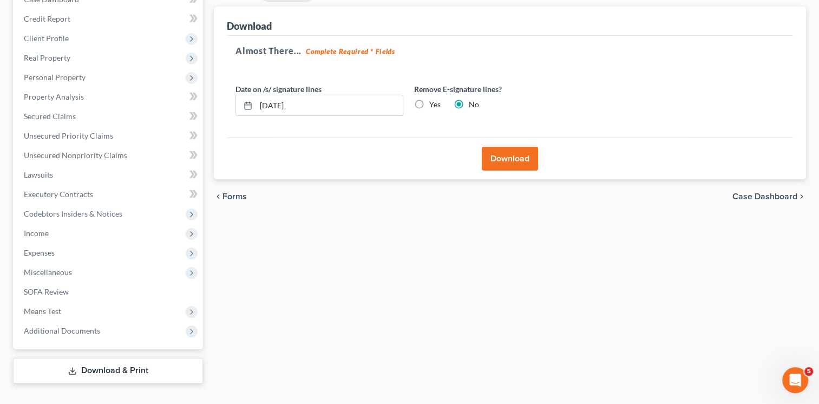
click at [513, 147] on button "Download" at bounding box center [510, 159] width 56 height 24
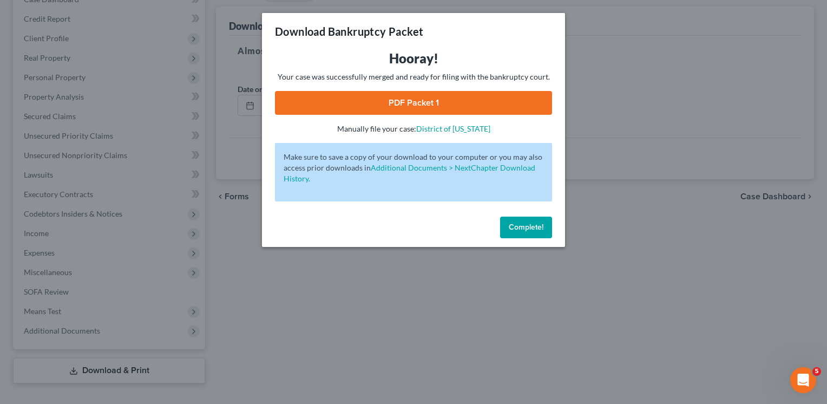
click at [434, 104] on link "PDF Packet 1" at bounding box center [413, 103] width 277 height 24
click at [519, 226] on span "Complete!" at bounding box center [526, 226] width 35 height 9
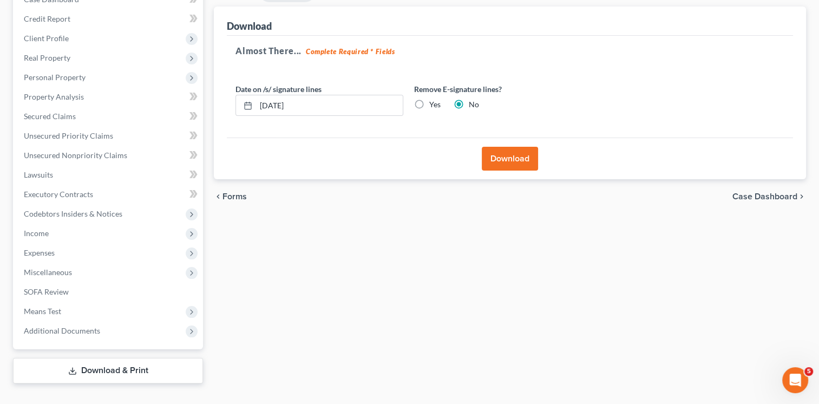
scroll to position [0, 0]
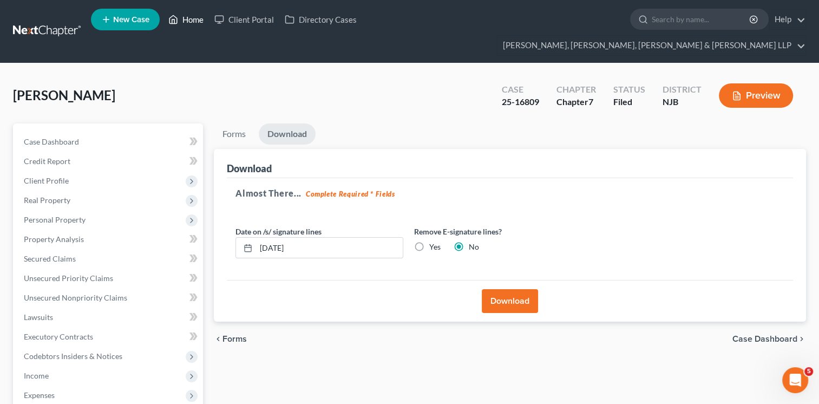
click at [190, 25] on link "Home" at bounding box center [186, 19] width 46 height 19
